Goal: Task Accomplishment & Management: Use online tool/utility

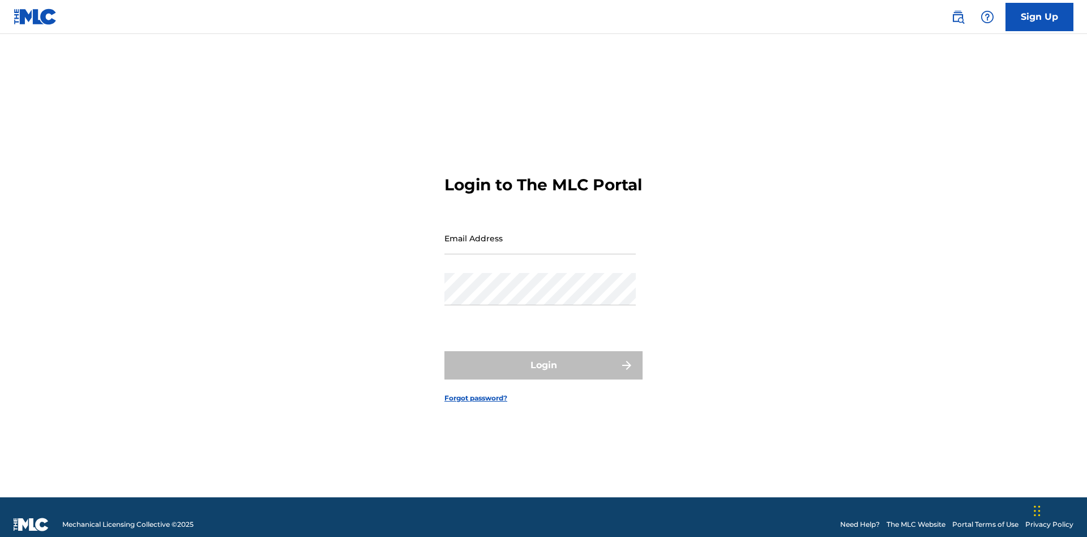
scroll to position [15, 0]
click at [540, 233] on input "Email Address" at bounding box center [539, 238] width 191 height 32
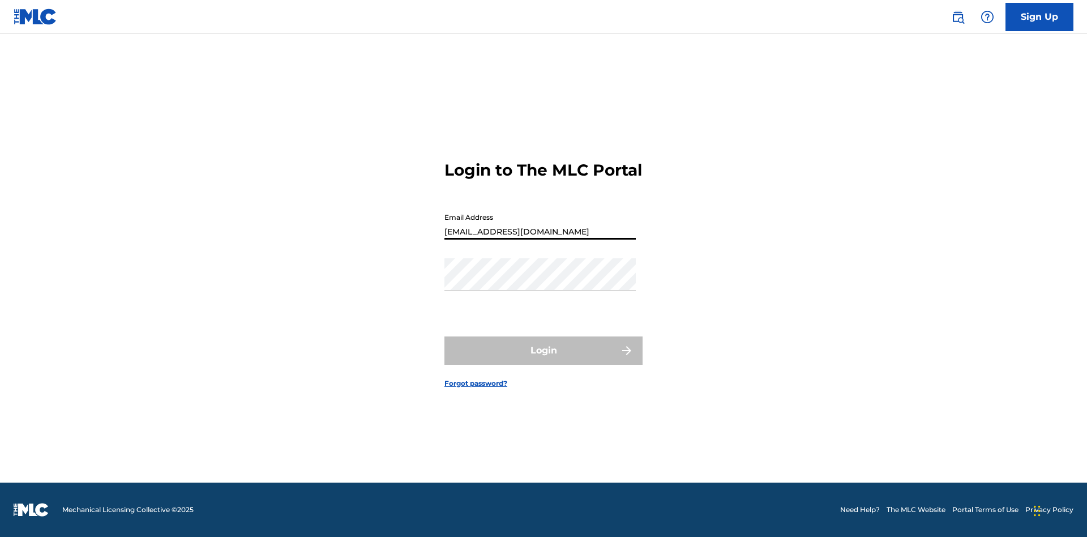
type input "[EMAIL_ADDRESS][DOMAIN_NAME]"
click at [543, 360] on button "Login" at bounding box center [543, 350] width 198 height 28
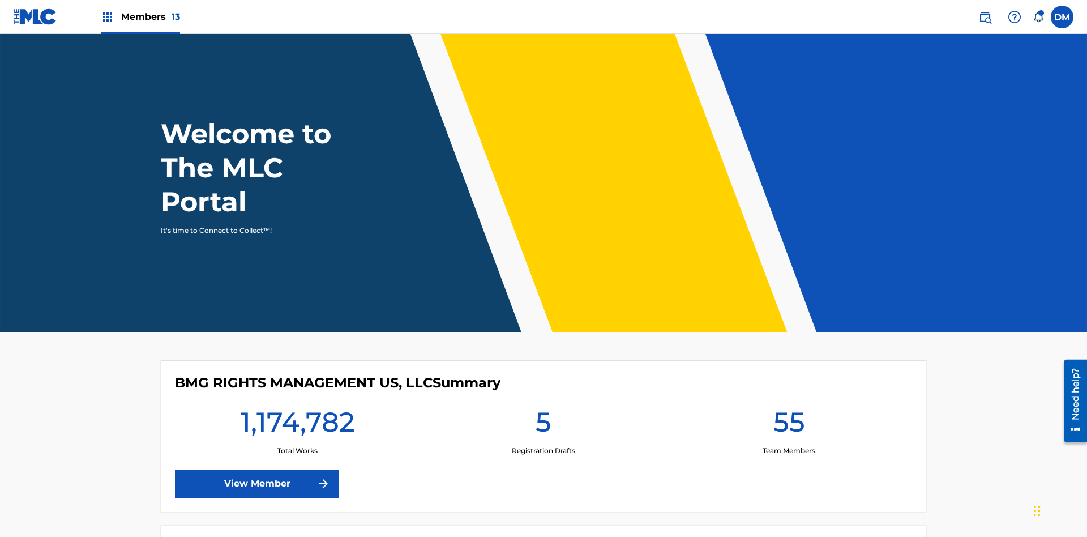
click at [140, 16] on span "Members 13" at bounding box center [150, 16] width 59 height 13
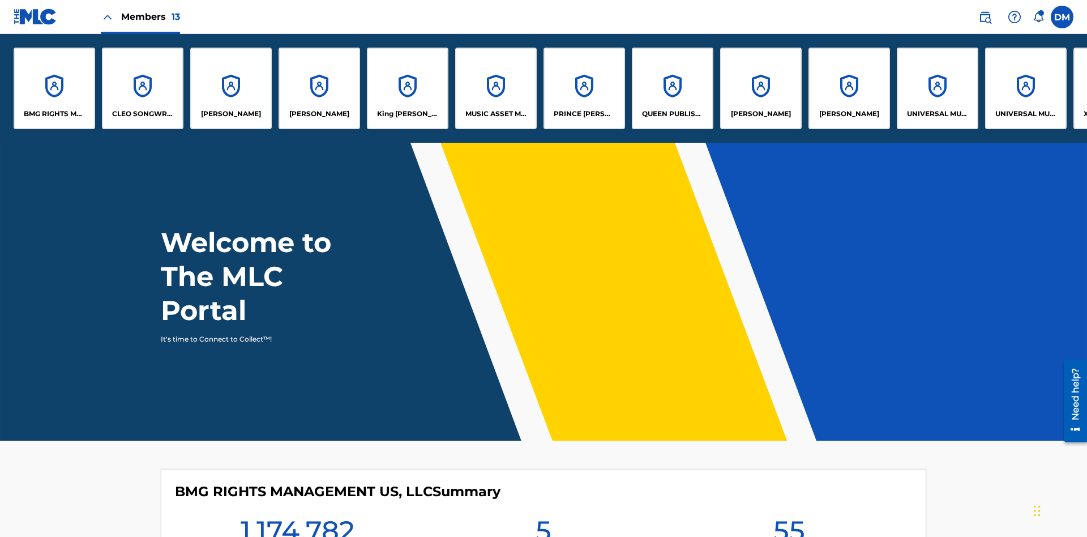
click at [407, 114] on p "King [PERSON_NAME]" at bounding box center [408, 114] width 62 height 10
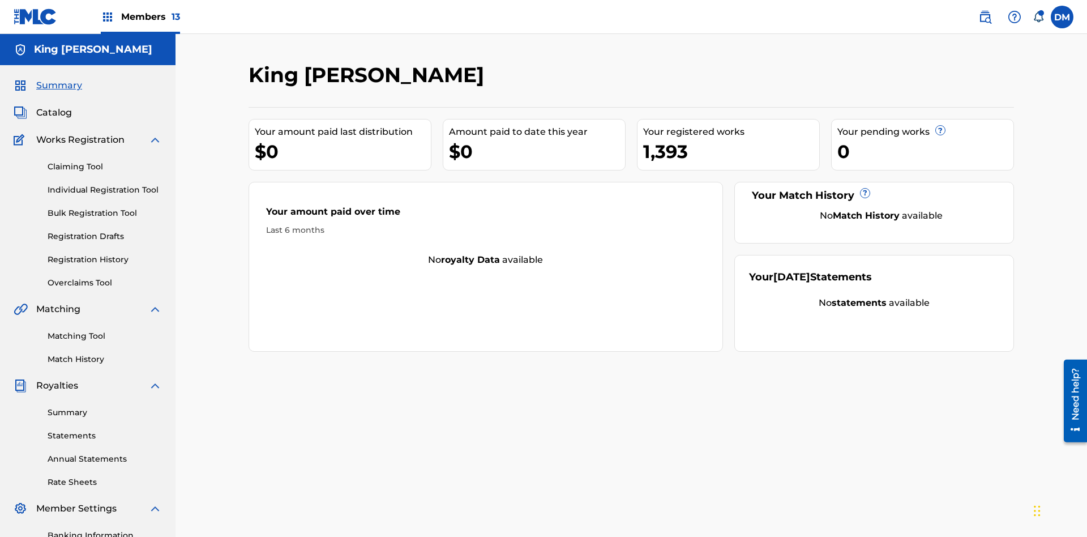
click at [105, 330] on link "Matching Tool" at bounding box center [105, 336] width 114 height 12
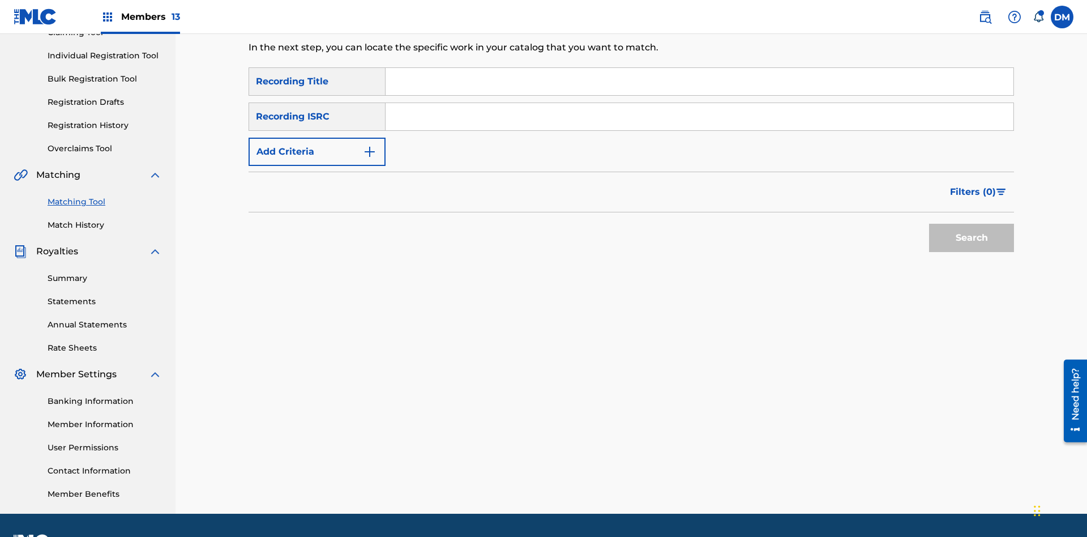
click at [699, 82] on input "Search Form" at bounding box center [699, 81] width 628 height 27
type input "Cowboy"
click at [973, 185] on span "Filters ( 0 )" at bounding box center [973, 192] width 46 height 14
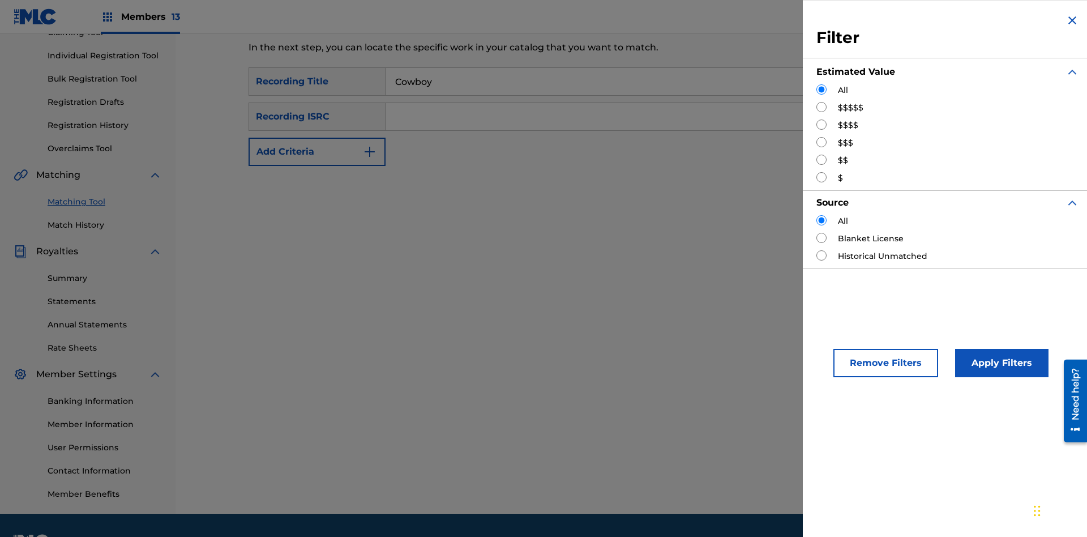
scroll to position [165, 0]
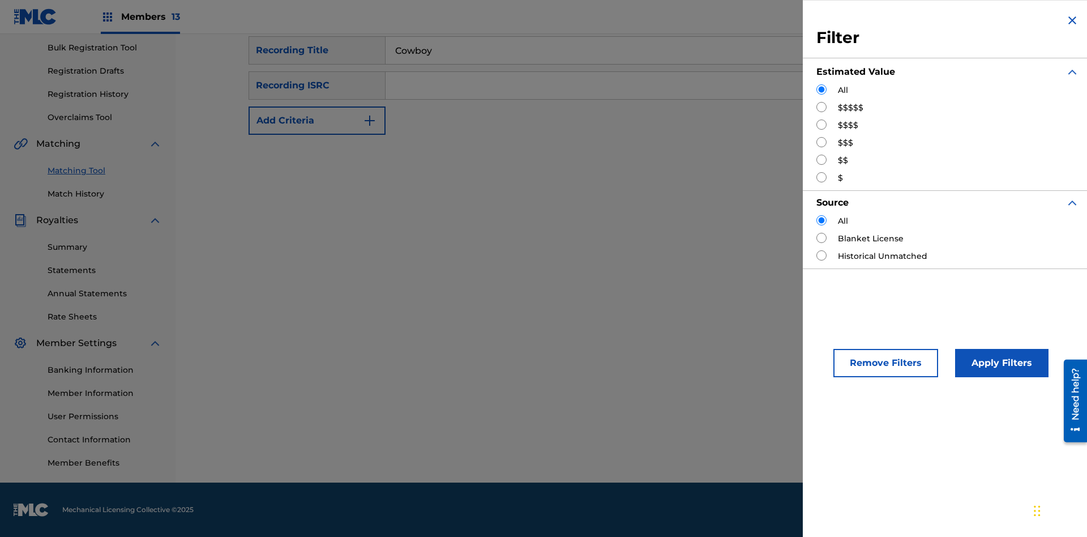
click at [821, 107] on input "Search Form" at bounding box center [821, 107] width 10 height 10
radio input "true"
click at [1000, 363] on button "Apply Filters" at bounding box center [1001, 363] width 93 height 28
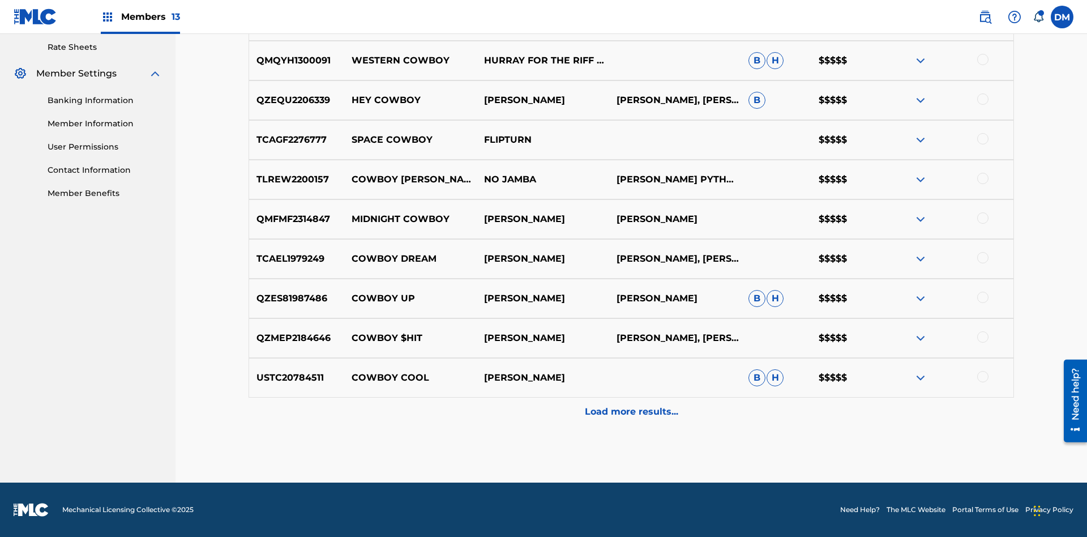
click at [630, 411] on p "Load more results..." at bounding box center [631, 412] width 93 height 14
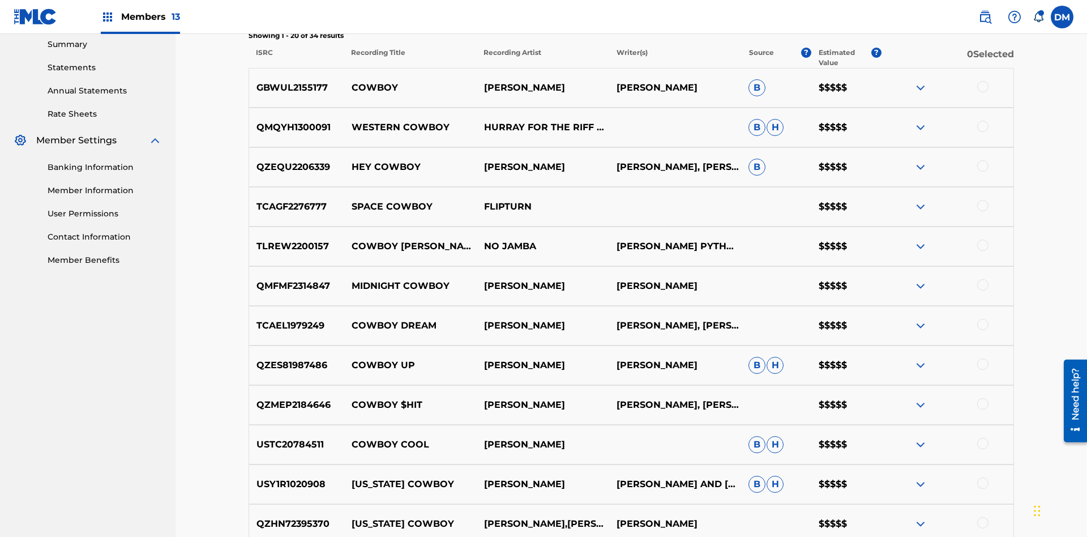
scroll to position [381, 0]
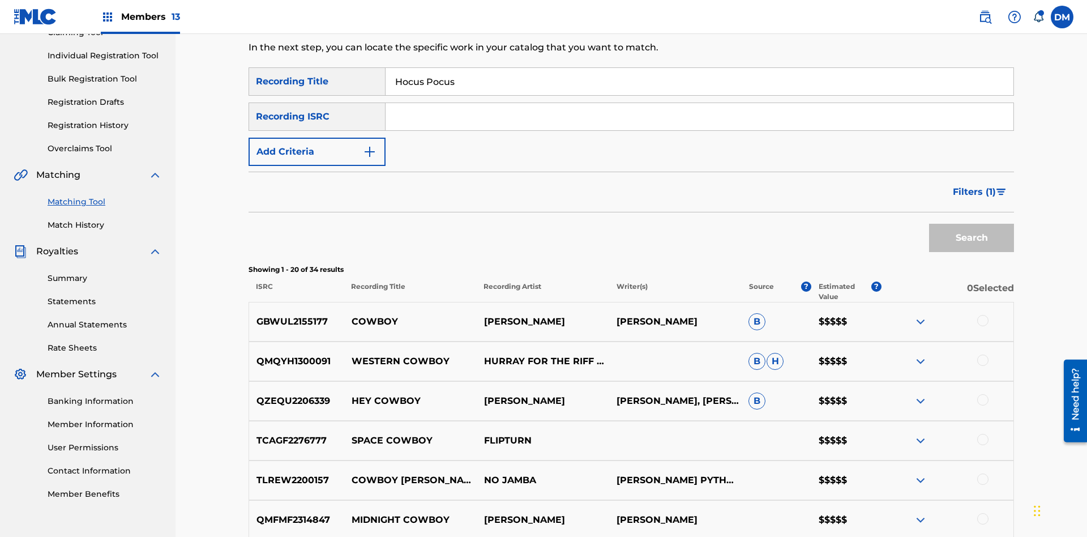
type input "Hocus Pocus"
click at [973, 185] on span "Filters ( 1 )" at bounding box center [974, 192] width 43 height 14
click at [0, 0] on input "Search Form" at bounding box center [0, 0] width 0 height 0
click at [0, 0] on button "Apply Filters" at bounding box center [0, 0] width 0 height 0
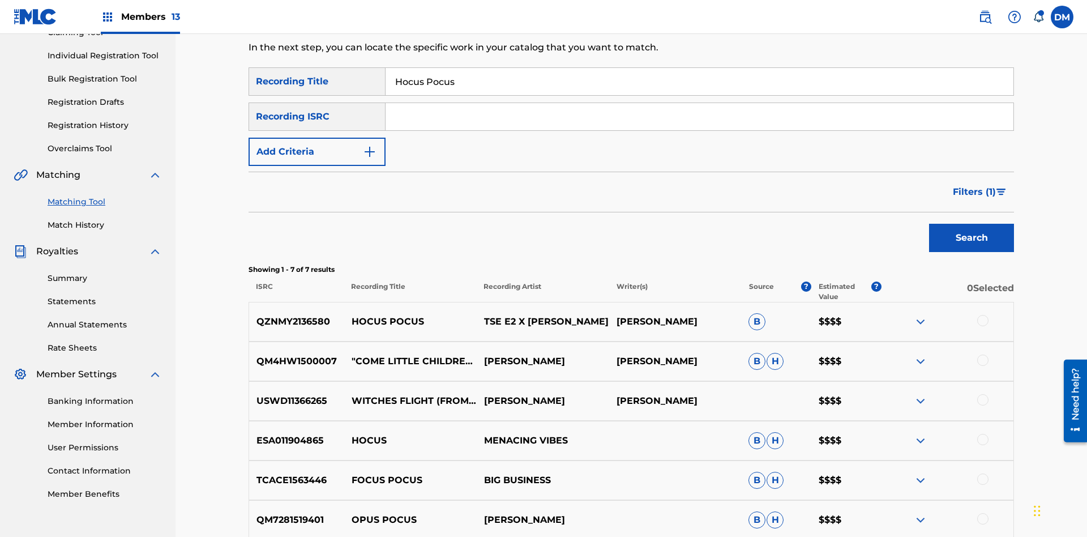
scroll to position [165, 0]
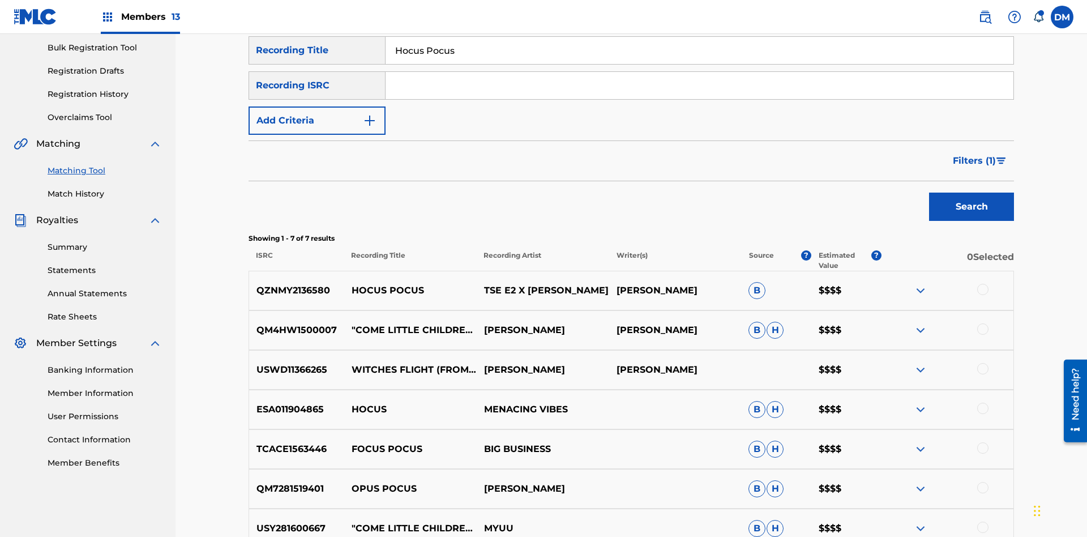
click at [699, 64] on input "Hocus Pocus" at bounding box center [699, 50] width 628 height 27
click at [699, 64] on input "Search Form" at bounding box center [699, 50] width 628 height 27
type input "[PERSON_NAME]"
click at [973, 154] on span "Filters ( 1 )" at bounding box center [974, 161] width 43 height 14
click at [0, 0] on input "Search Form" at bounding box center [0, 0] width 0 height 0
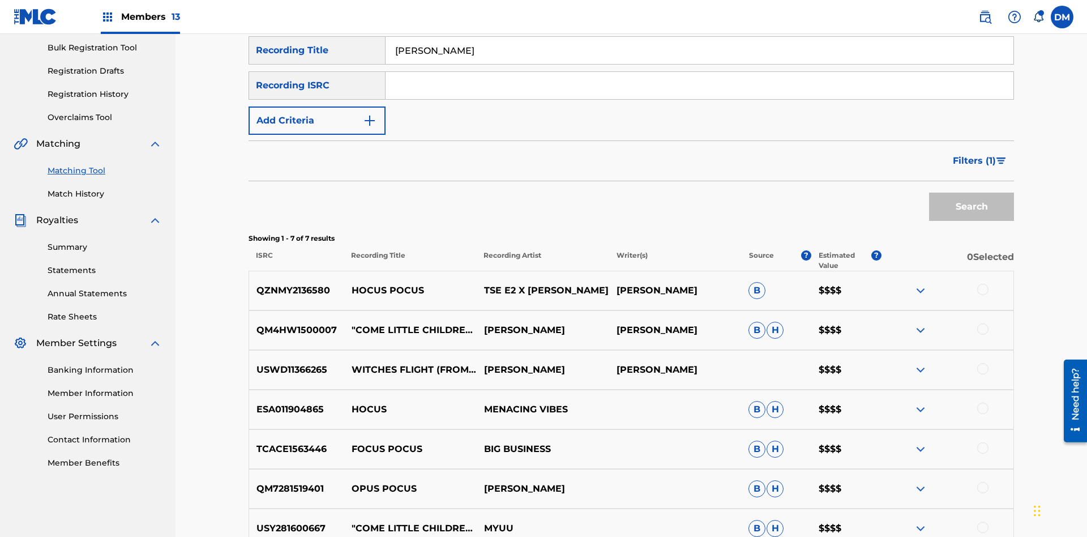
click at [0, 0] on button "Apply Filters" at bounding box center [0, 0] width 0 height 0
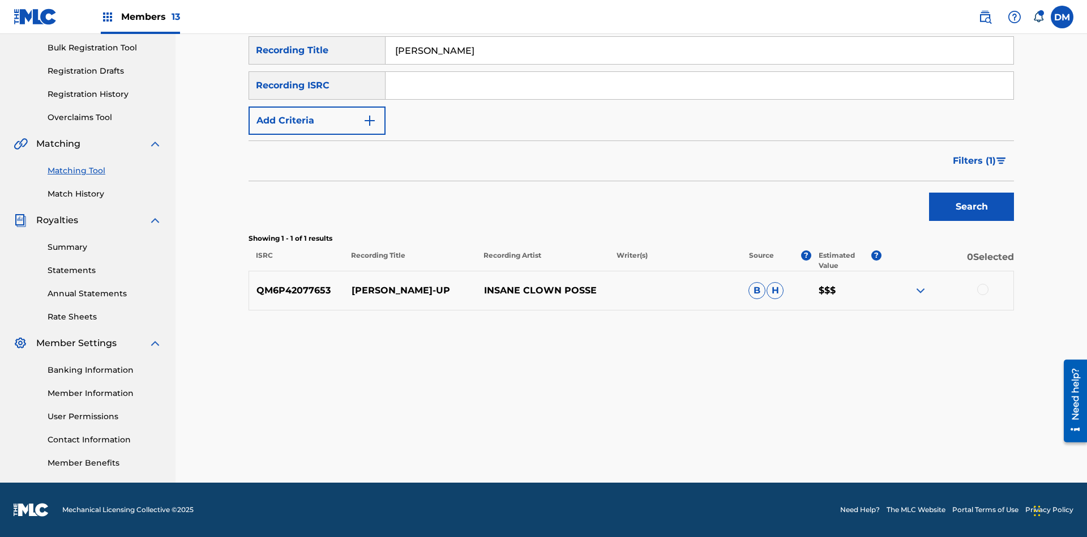
click at [699, 64] on input "[PERSON_NAME]" at bounding box center [699, 50] width 628 height 27
click at [699, 64] on input "Search Form" at bounding box center [699, 50] width 628 height 27
type input "[PERSON_NAME]"
click at [973, 161] on span "Filters ( 1 )" at bounding box center [974, 161] width 43 height 14
click at [0, 0] on input "Search Form" at bounding box center [0, 0] width 0 height 0
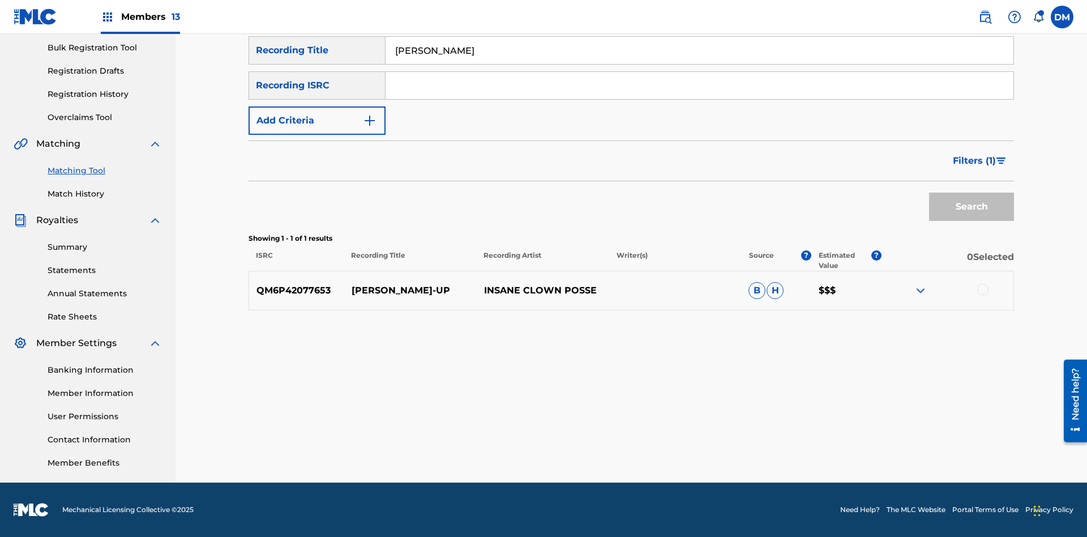
click at [0, 0] on button "Apply Filters" at bounding box center [0, 0] width 0 height 0
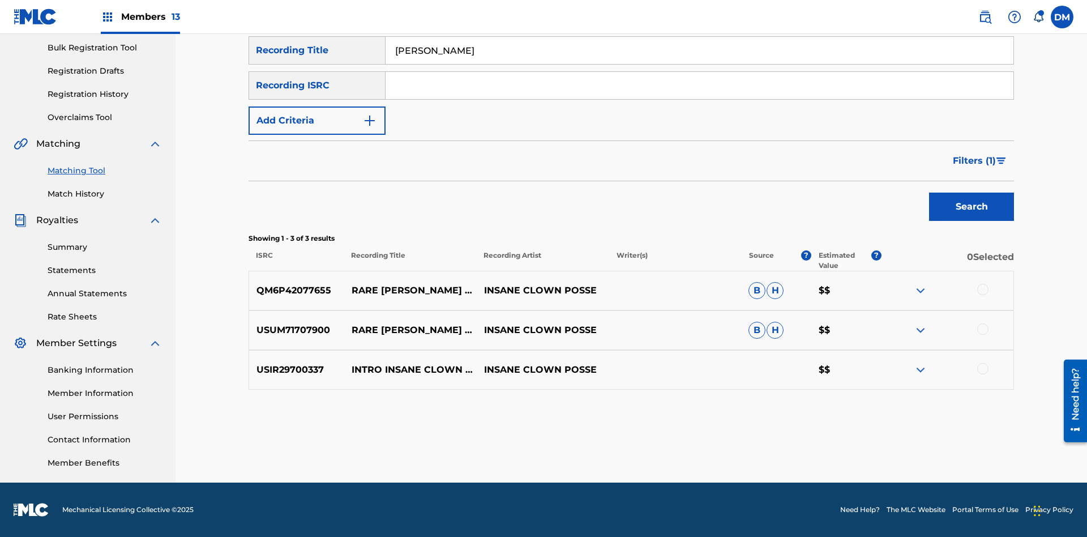
click at [699, 64] on input "[PERSON_NAME]" at bounding box center [699, 50] width 628 height 27
click at [699, 64] on input "Search Form" at bounding box center [699, 50] width 628 height 27
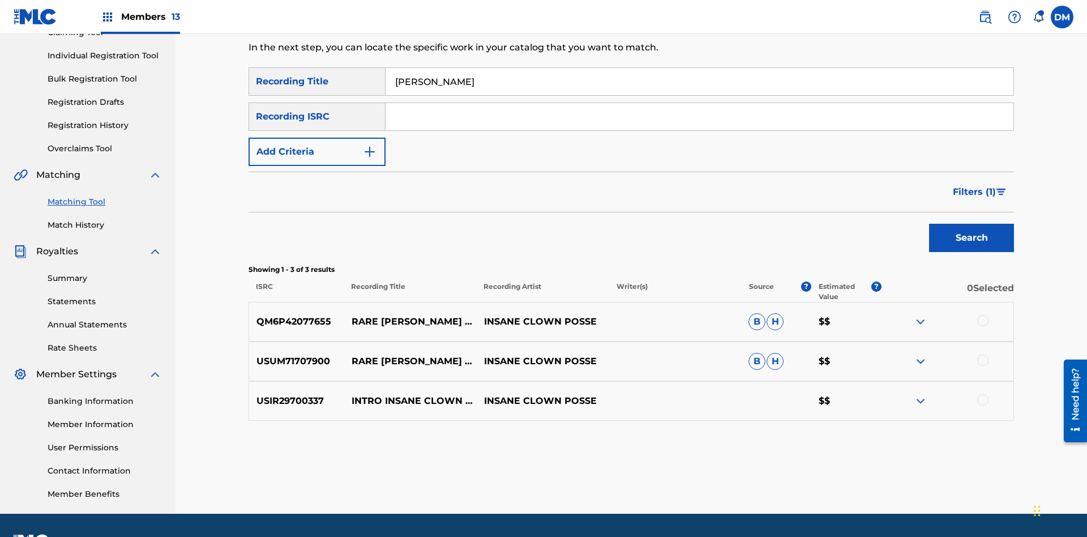
type input "[PERSON_NAME]"
click at [973, 185] on span "Filters ( 1 )" at bounding box center [974, 192] width 43 height 14
click at [0, 0] on input "Search Form" at bounding box center [0, 0] width 0 height 0
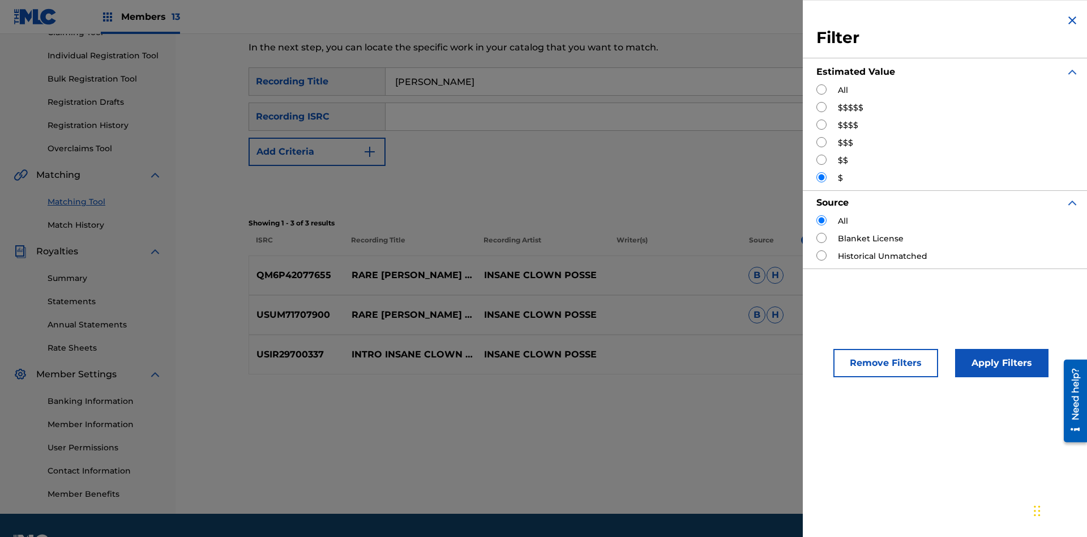
click at [1000, 363] on button "Apply Filters" at bounding box center [1001, 363] width 93 height 28
